Goal: Information Seeking & Learning: Compare options

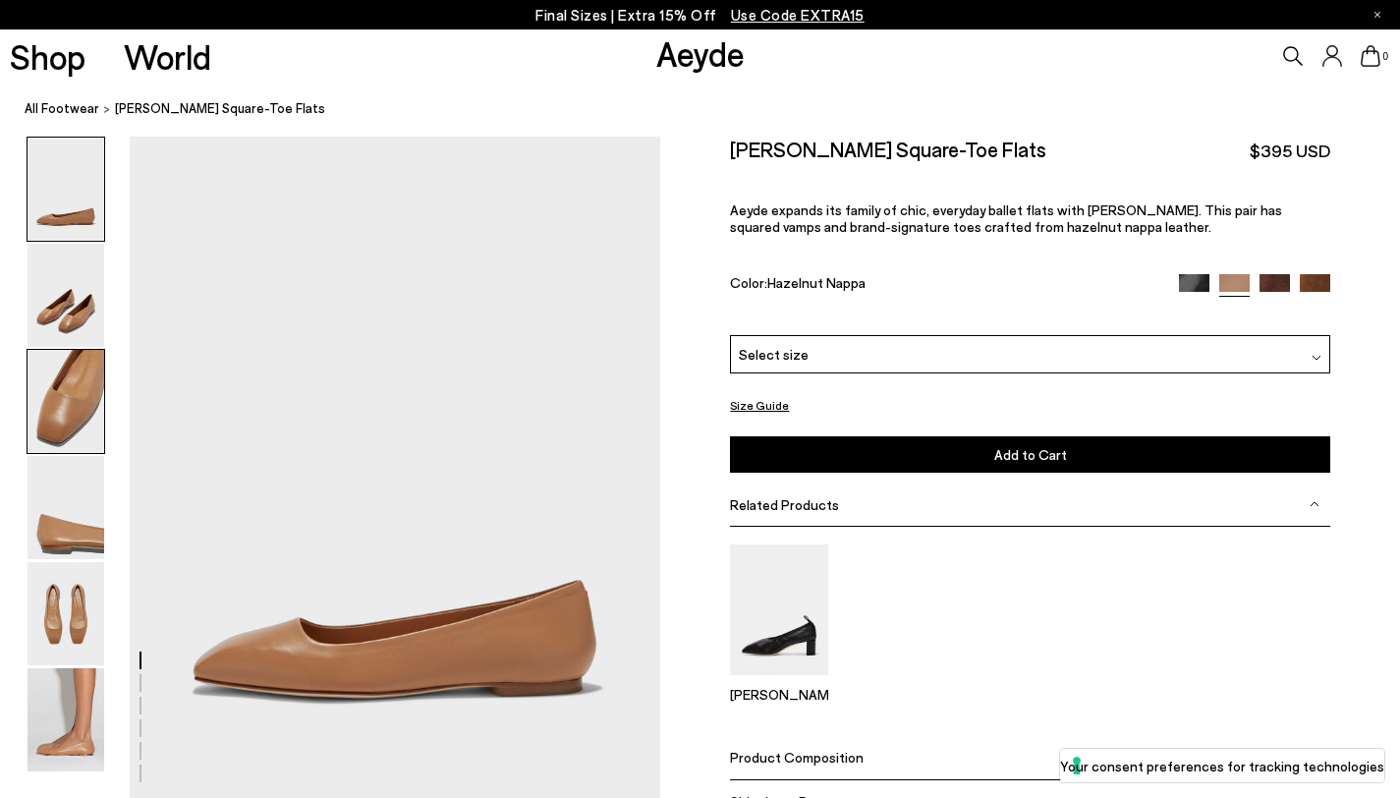
click at [50, 388] on img at bounding box center [66, 401] width 77 height 103
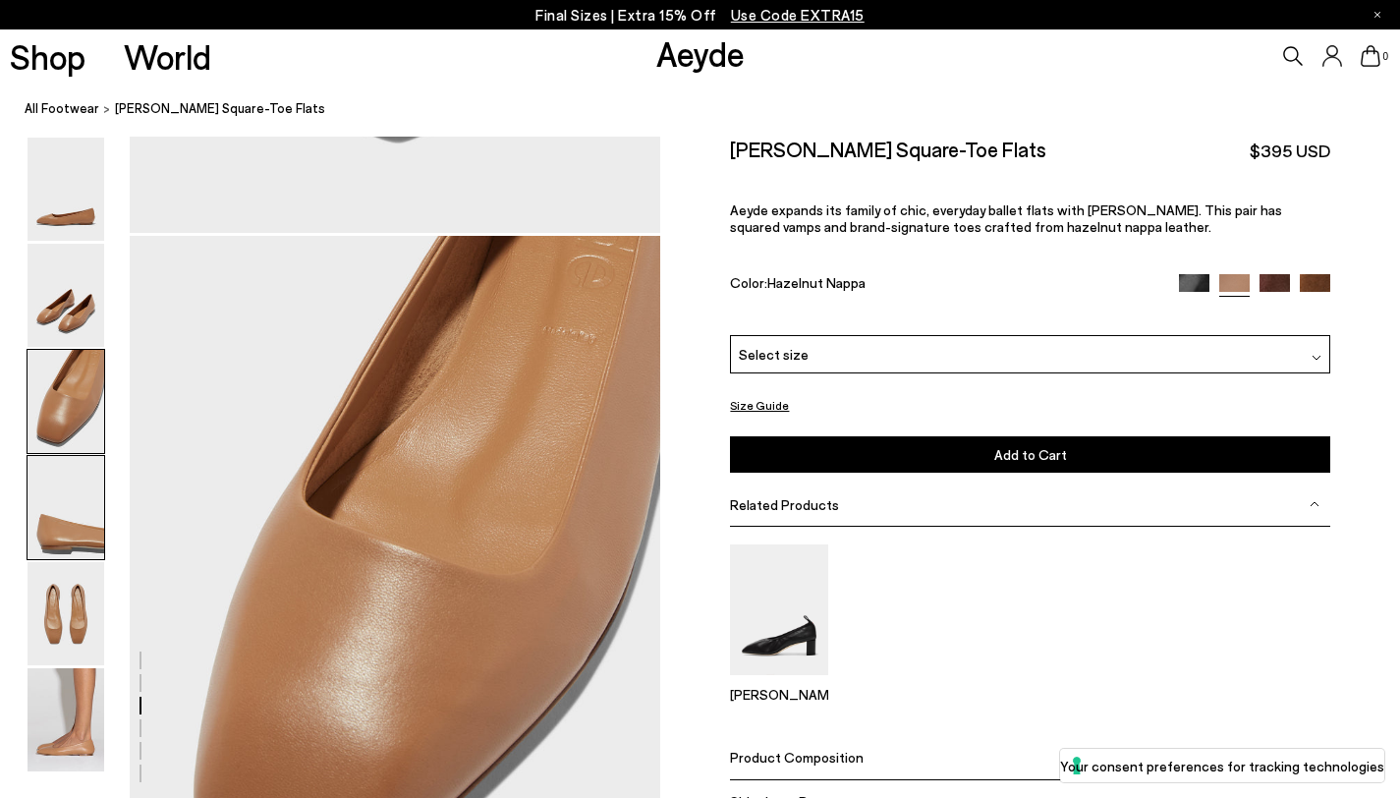
scroll to position [1377, 0]
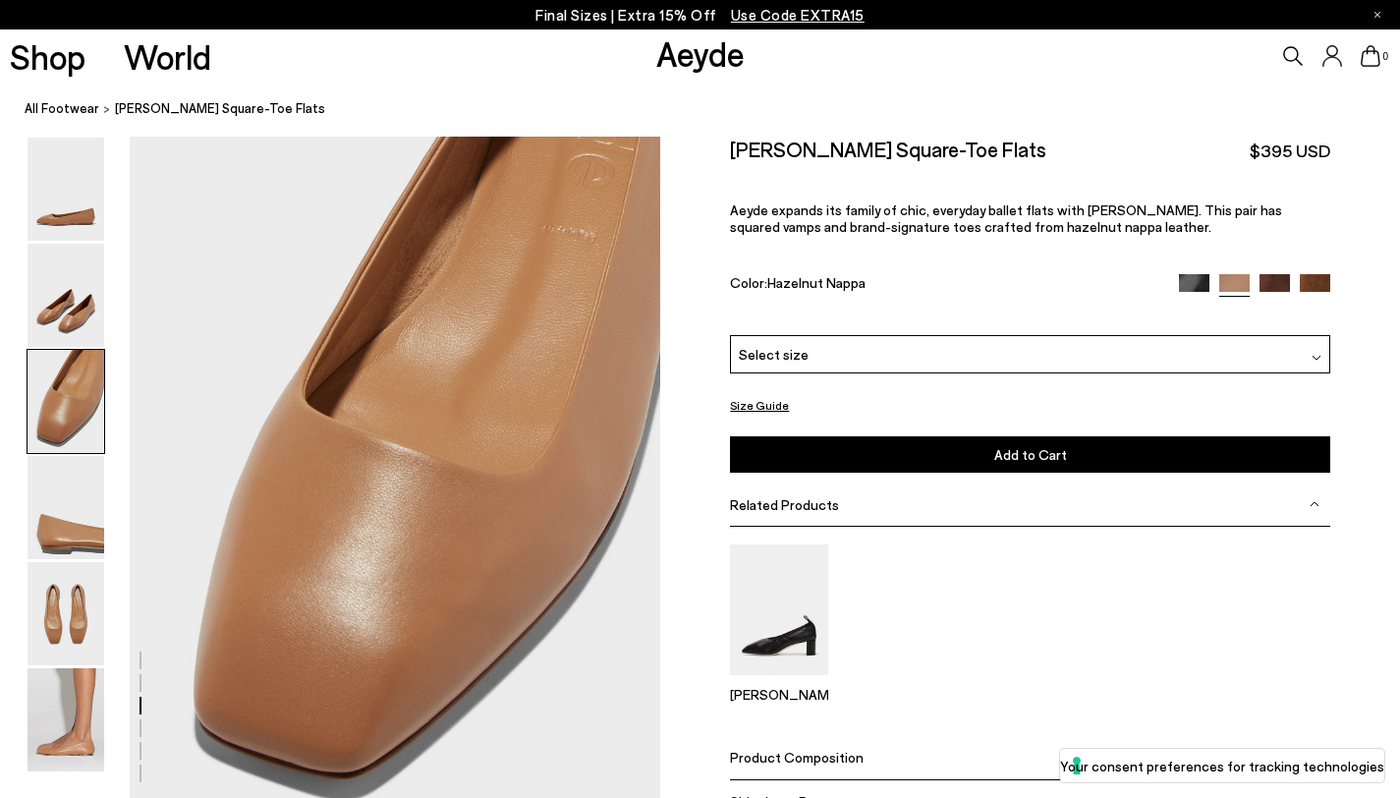
click at [1181, 274] on img at bounding box center [1194, 289] width 30 height 30
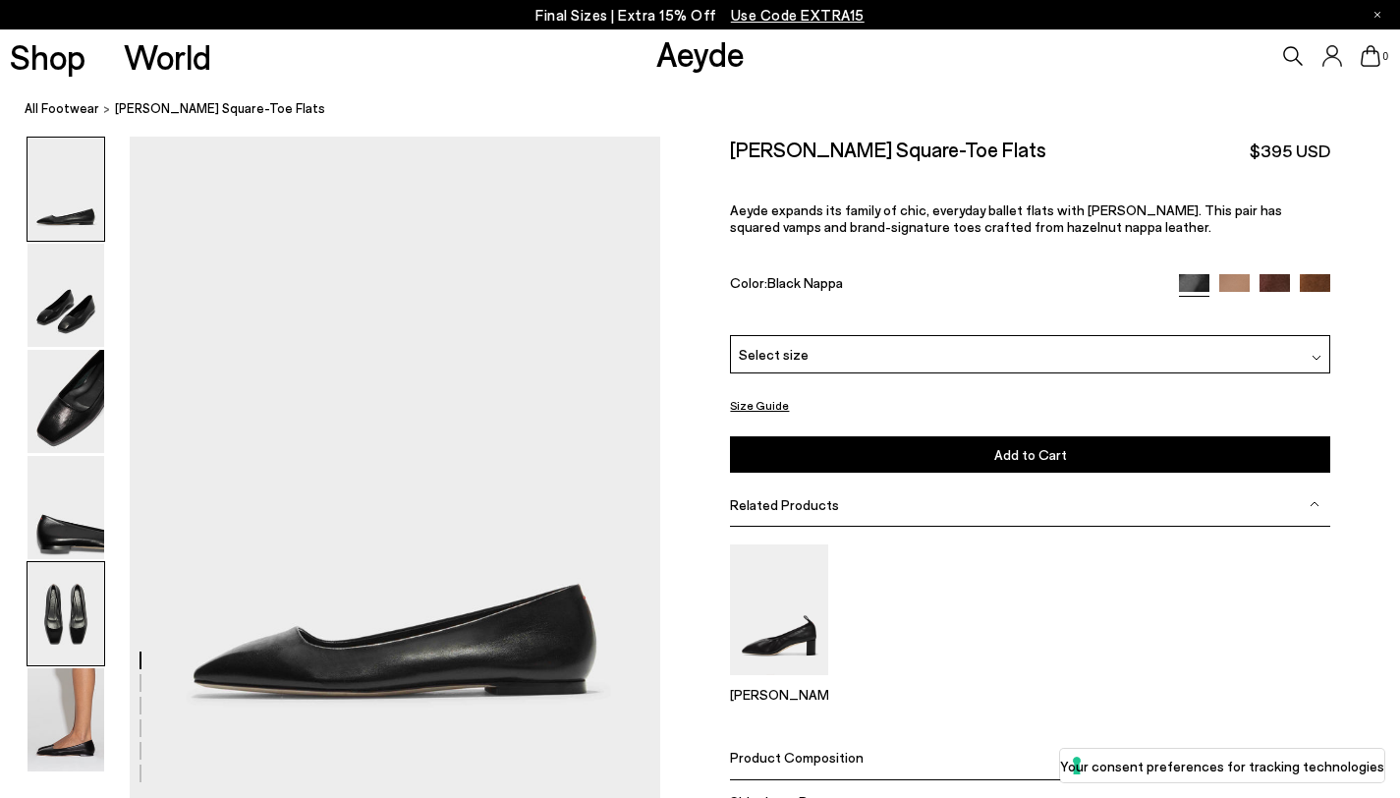
click at [51, 625] on img at bounding box center [66, 613] width 77 height 103
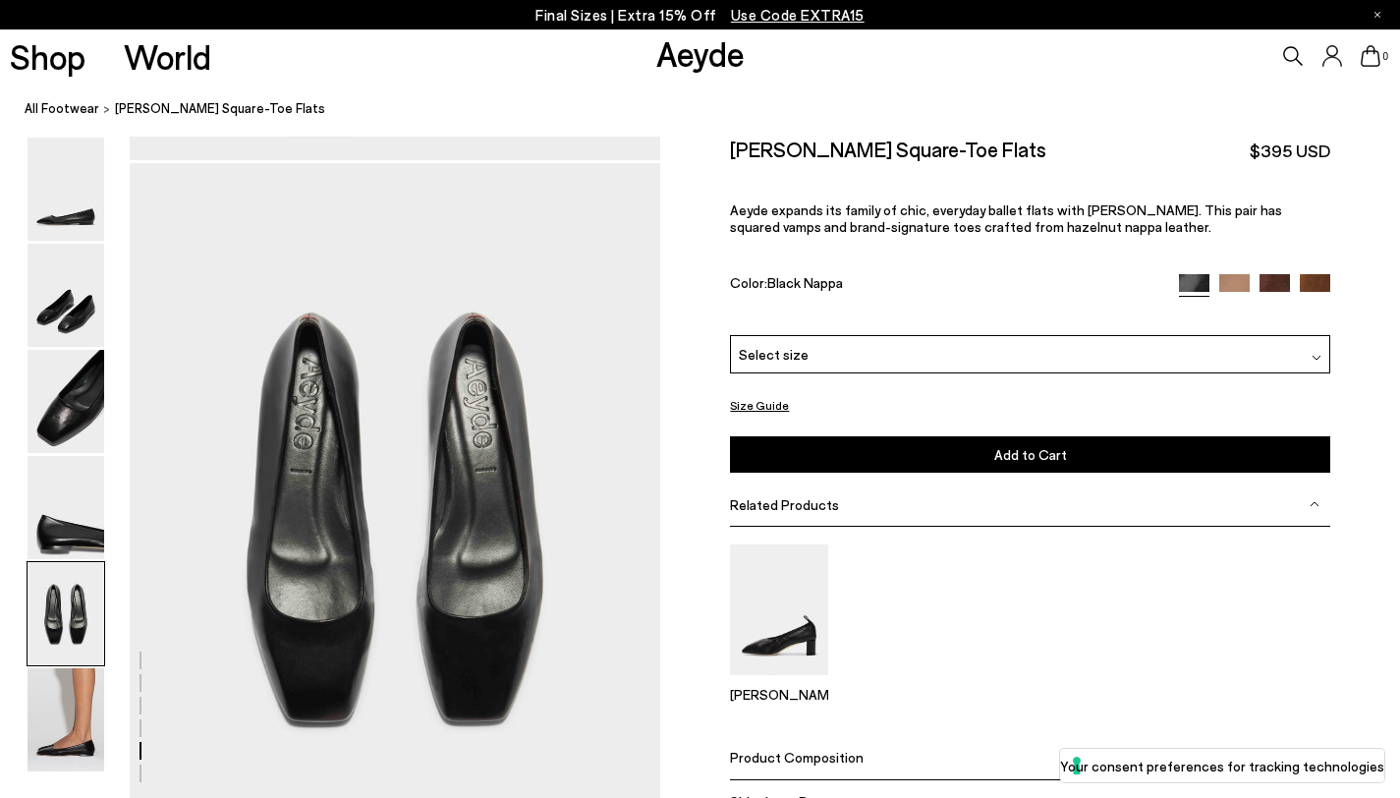
scroll to position [2799, 0]
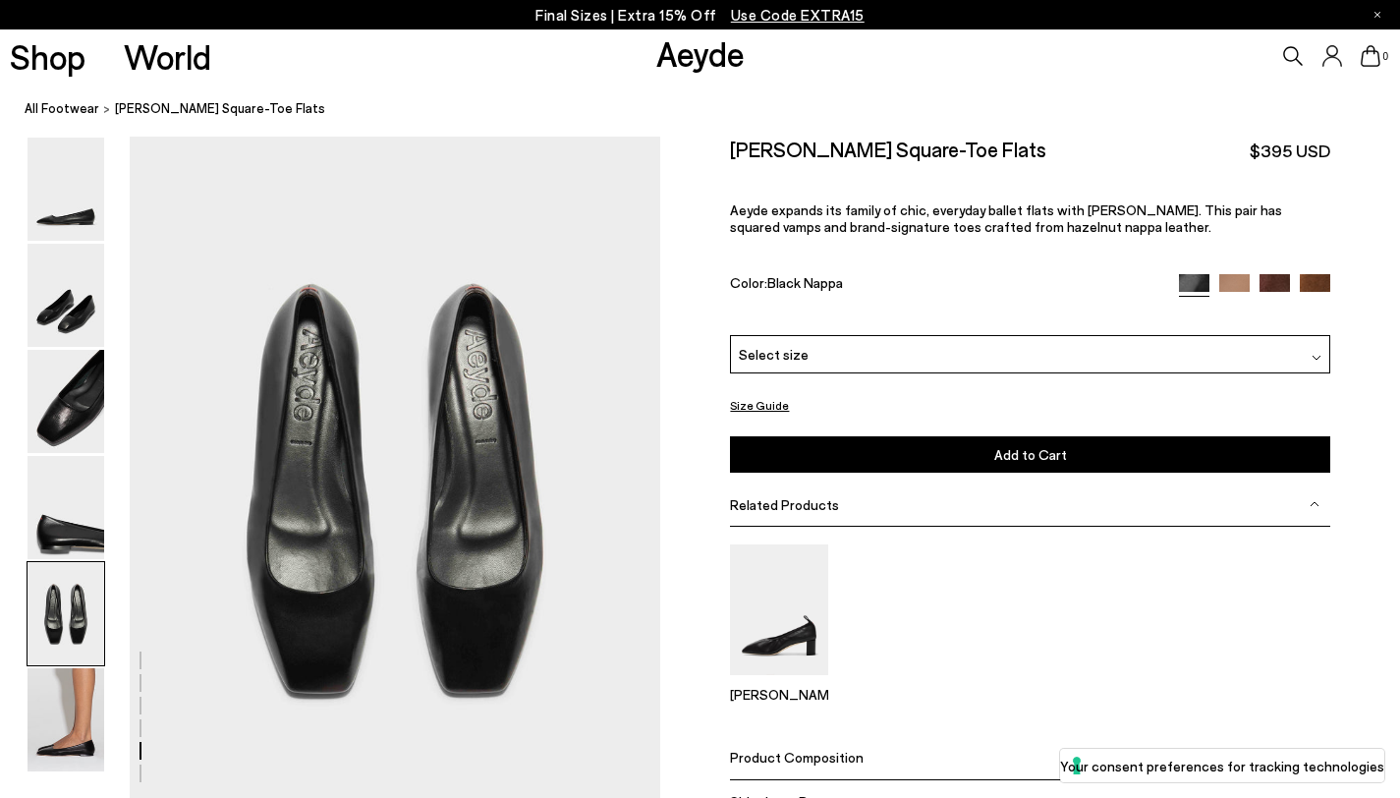
click at [1277, 274] on img at bounding box center [1275, 289] width 30 height 30
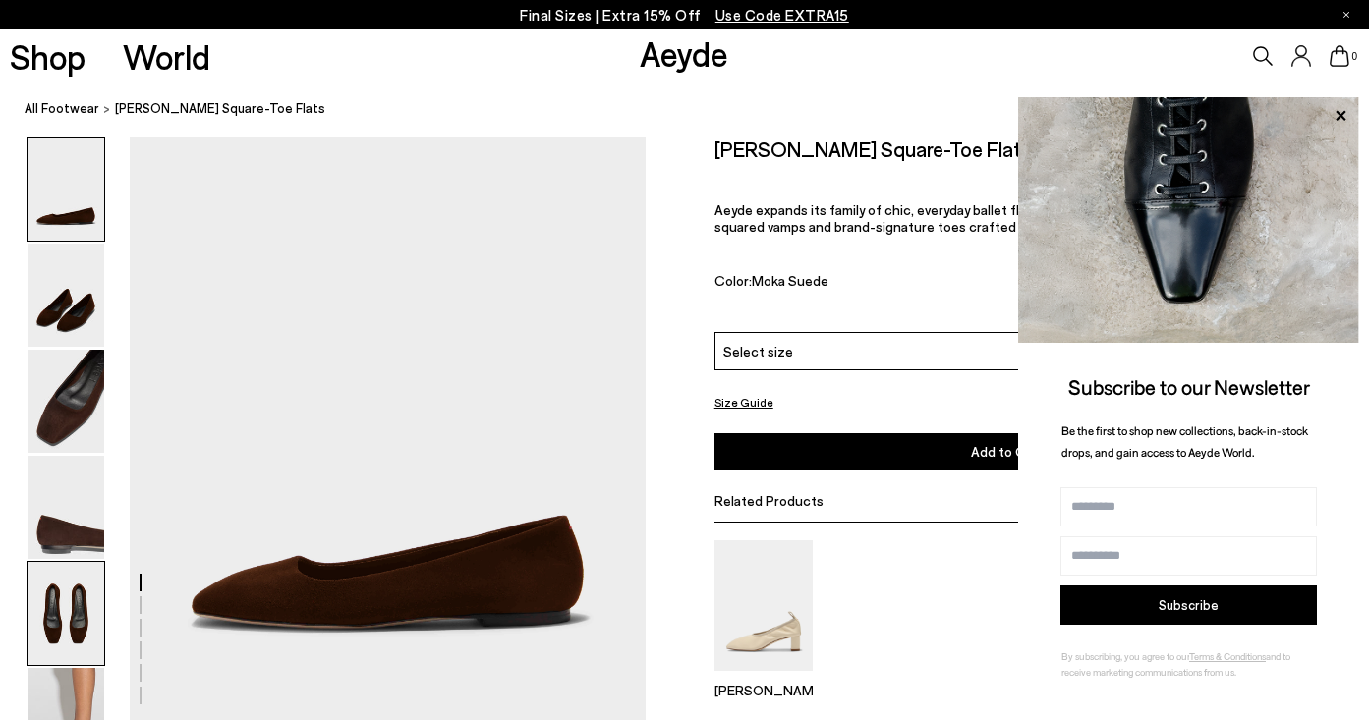
click at [81, 631] on img at bounding box center [66, 613] width 77 height 103
click at [1342, 116] on icon at bounding box center [1341, 115] width 10 height 10
click at [1344, 111] on icon at bounding box center [1341, 115] width 10 height 10
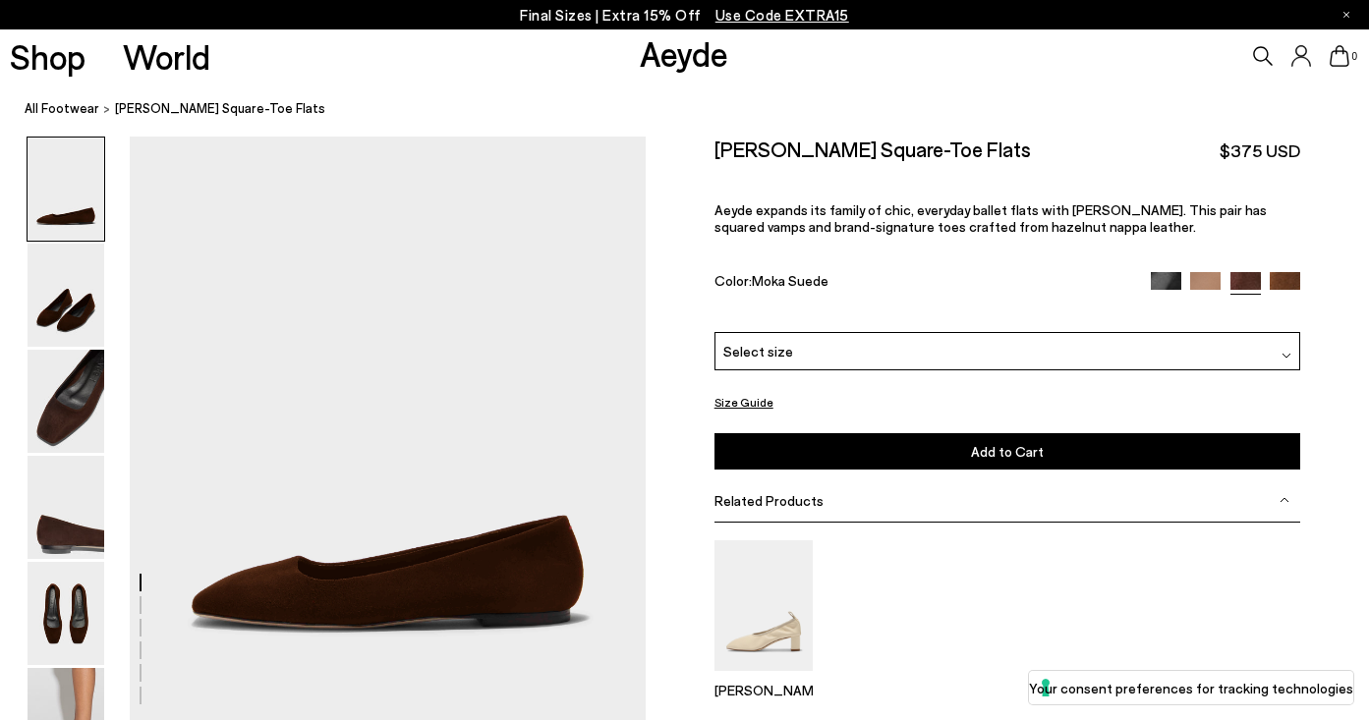
click at [1216, 272] on img at bounding box center [1205, 287] width 30 height 30
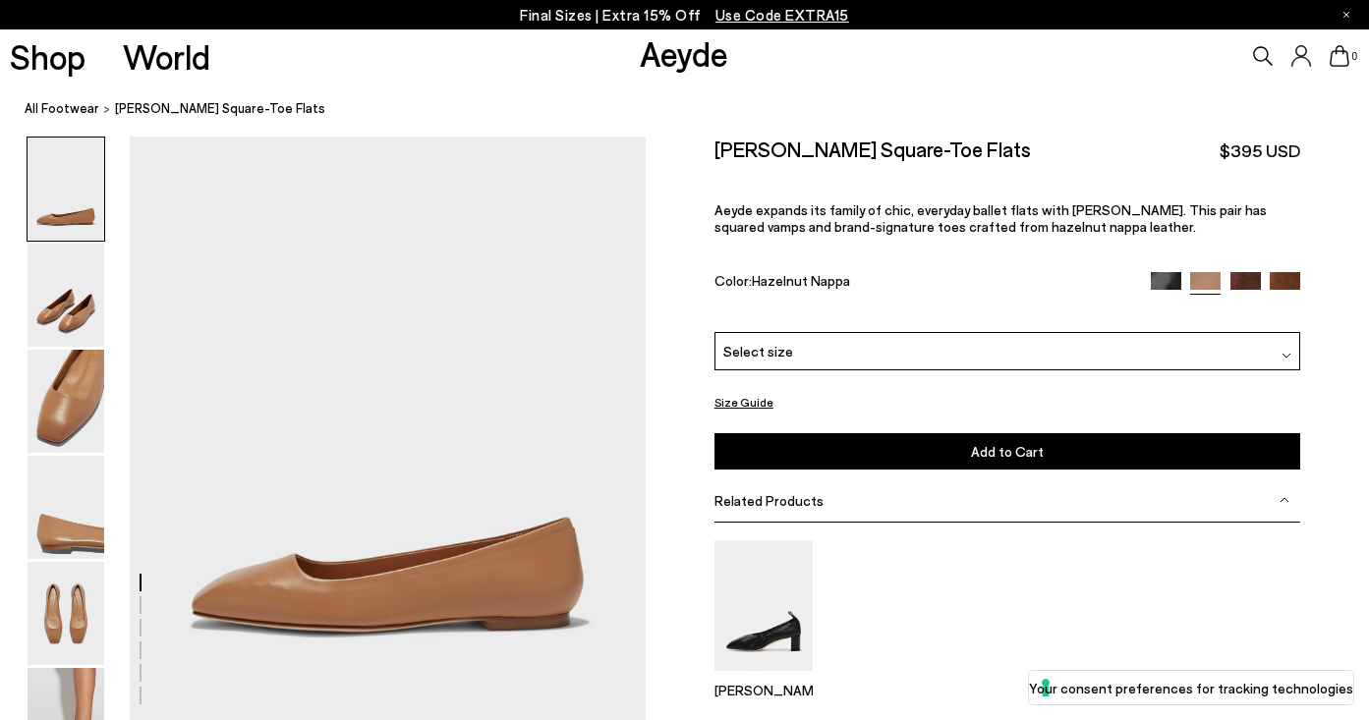
click at [1294, 272] on img at bounding box center [1285, 287] width 30 height 30
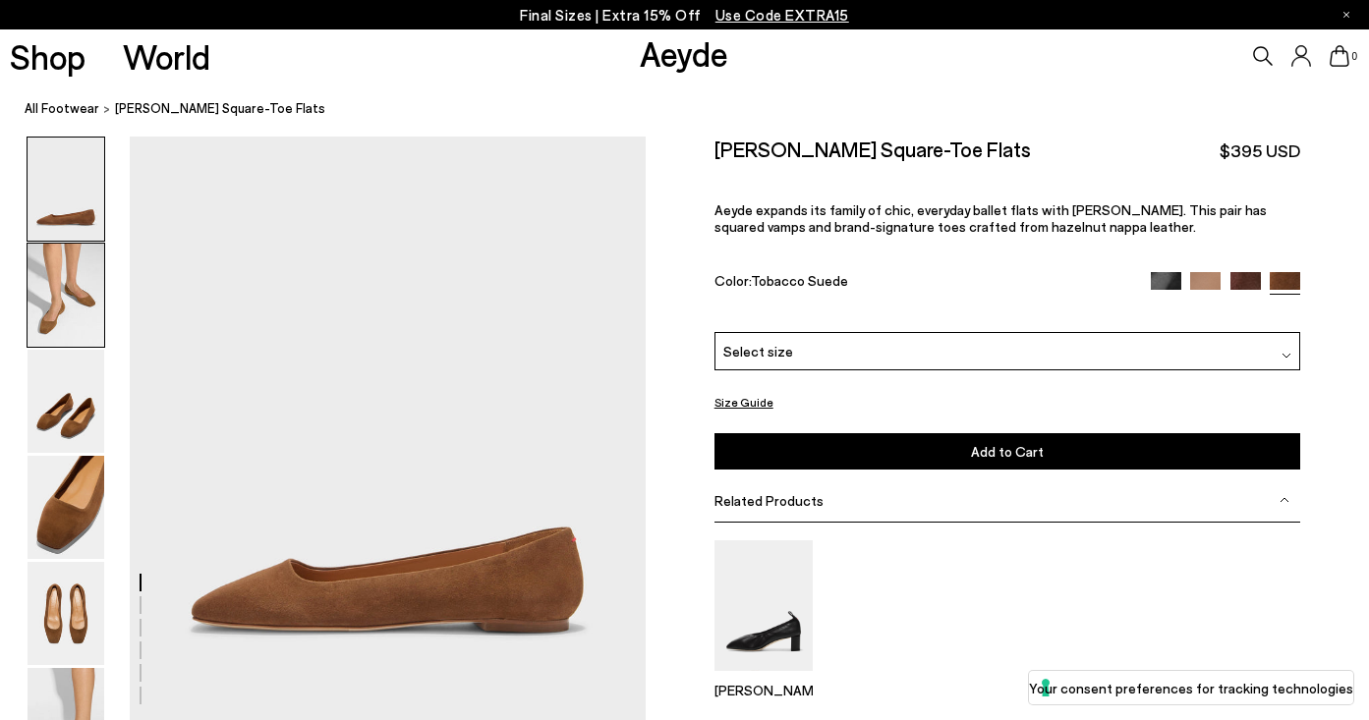
click at [46, 271] on img at bounding box center [66, 295] width 77 height 103
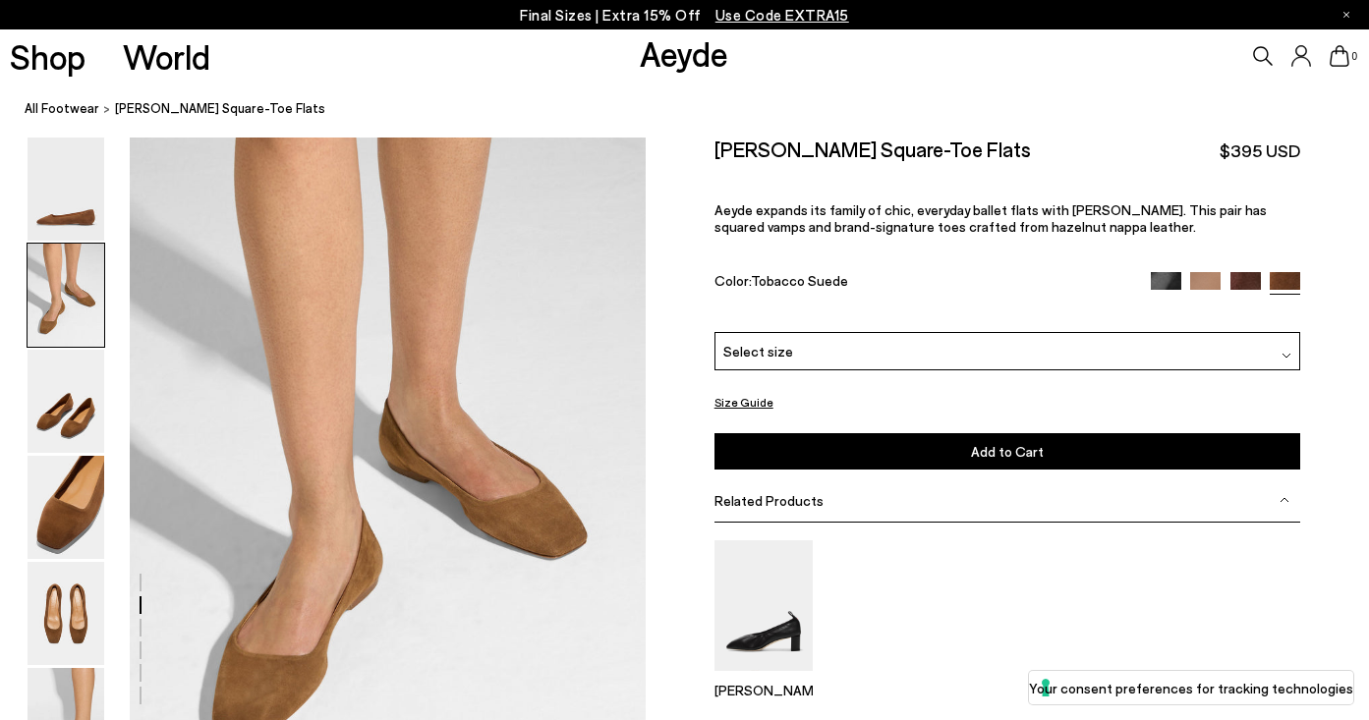
scroll to position [589, 0]
